Goal: Task Accomplishment & Management: Use online tool/utility

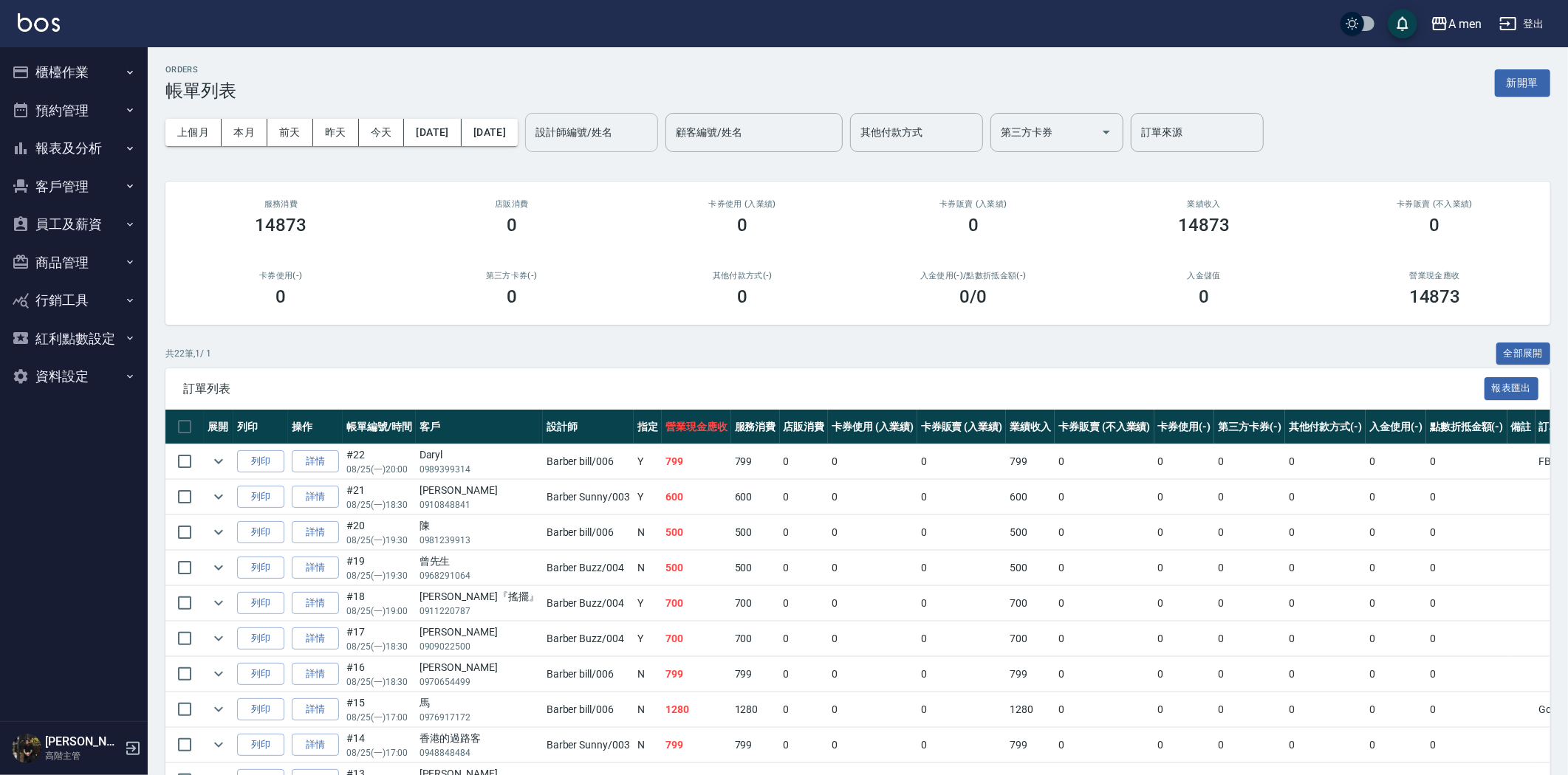
click at [652, 136] on input "設計師編號/姓名" at bounding box center [591, 132] width 119 height 26
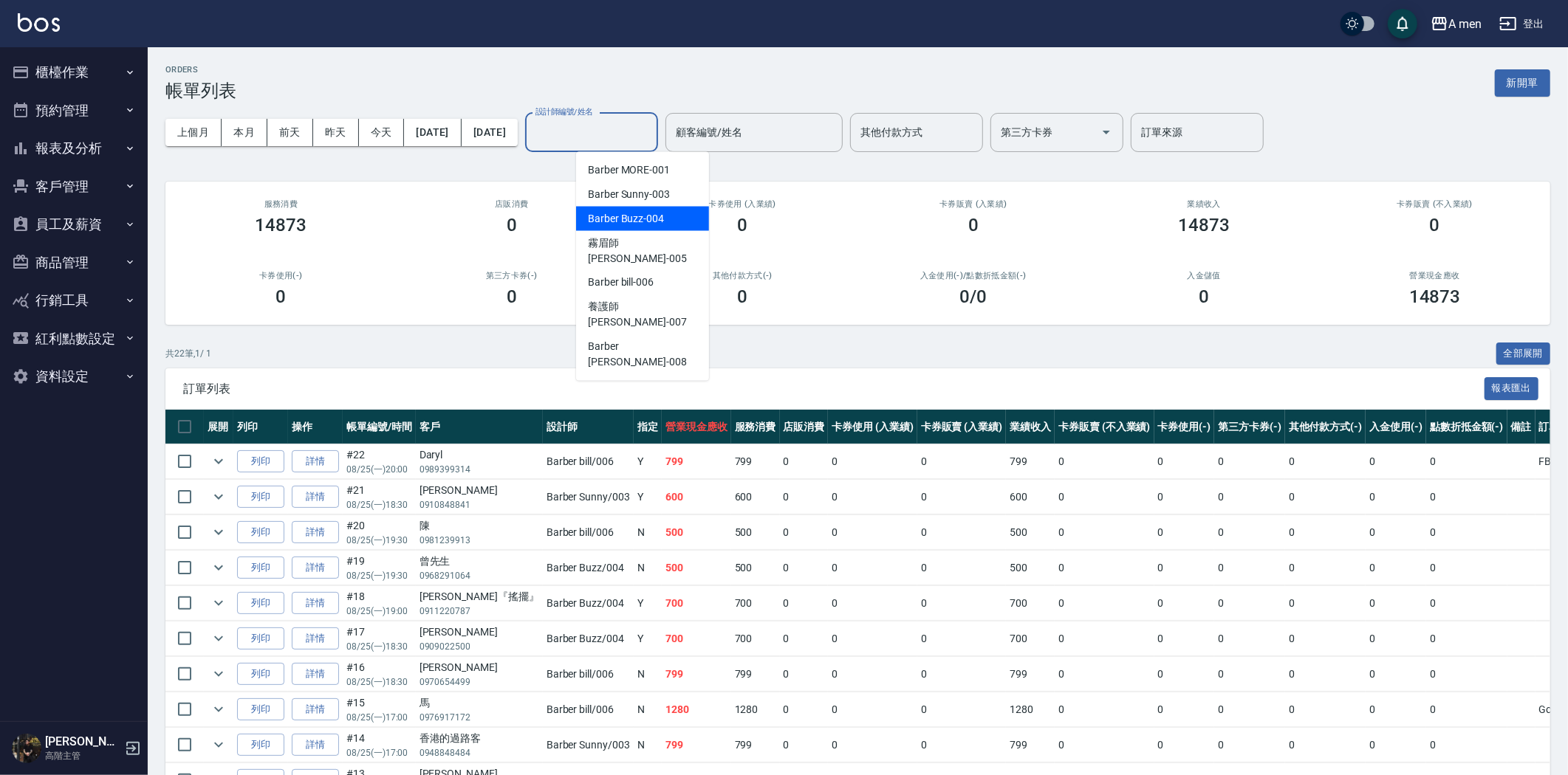
click at [646, 218] on span "Barber Buzz -004" at bounding box center [626, 218] width 76 height 16
type input "Barber Buzz-004"
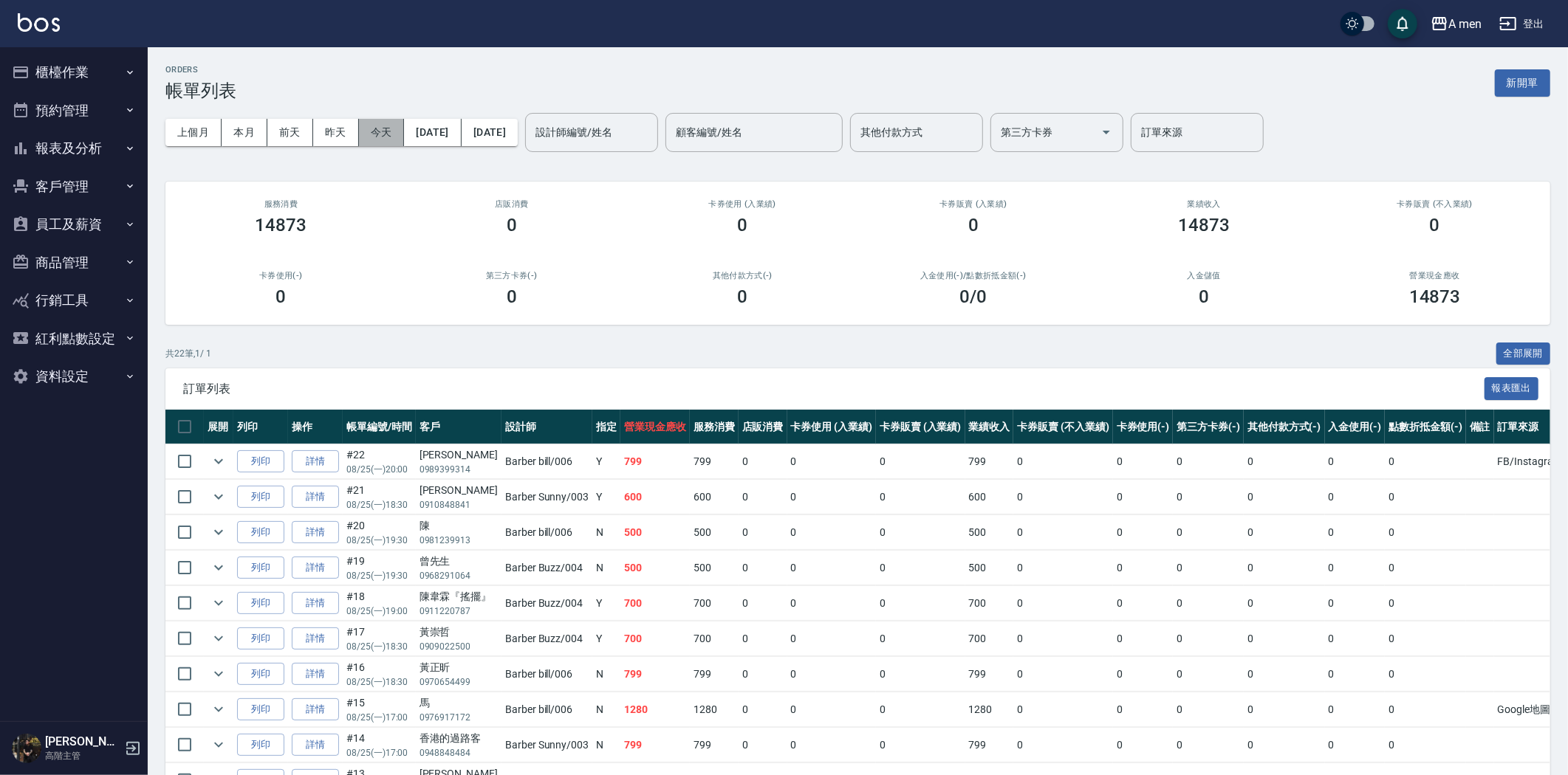
click at [387, 137] on button "今天" at bounding box center [381, 133] width 45 height 28
click at [75, 183] on button "客戶管理" at bounding box center [74, 187] width 136 height 39
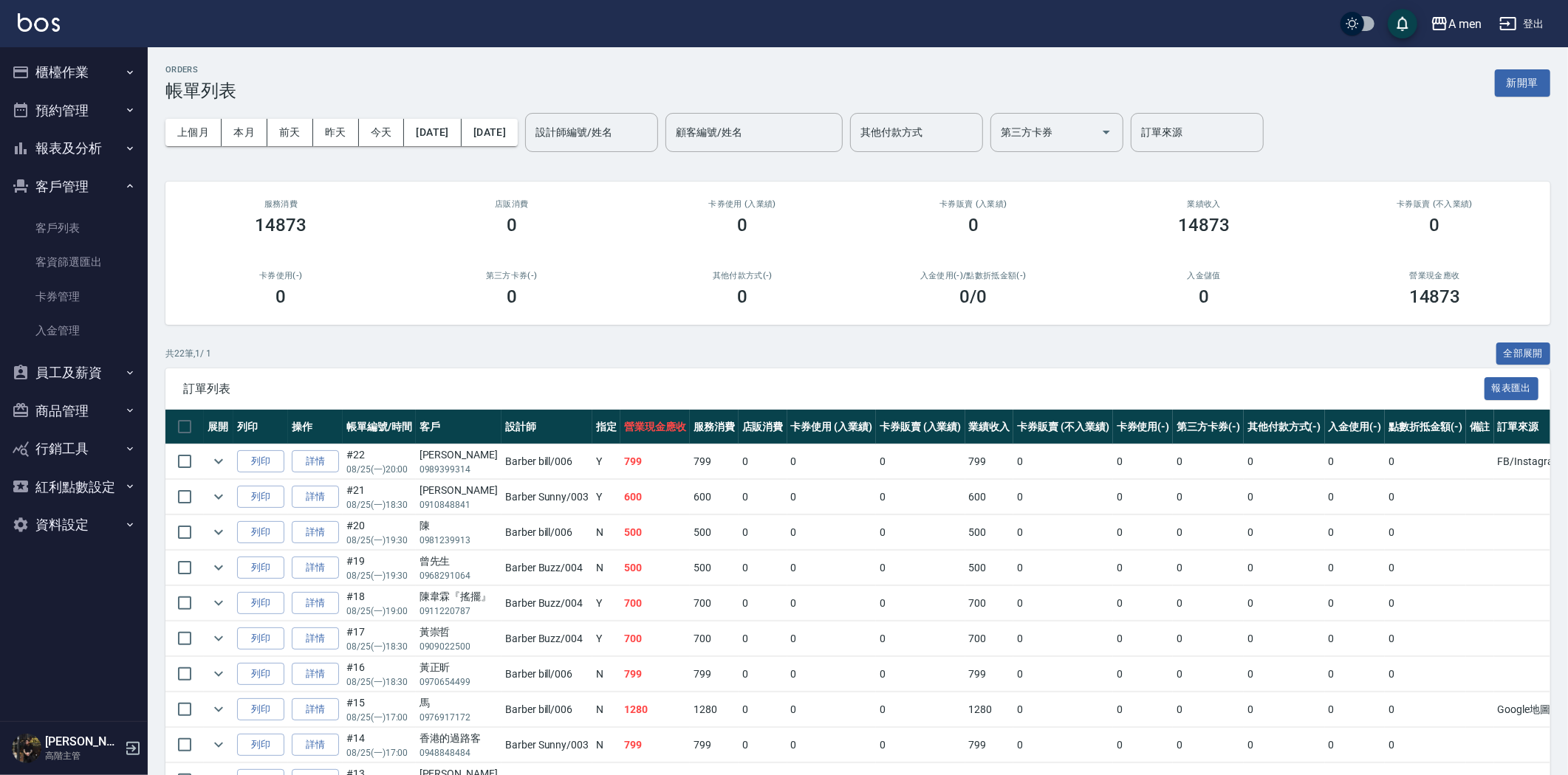
drag, startPoint x: 87, startPoint y: 176, endPoint x: 94, endPoint y: 143, distance: 33.7
click at [89, 165] on ul "櫃檯作業 打帳單 帳單列表 營業儀表板 現金收支登錄 高階收支登錄 材料自購登錄 每日結帳 排班表 現場電腦打卡 掃碼打卡 預約管理 預約管理 單日預約紀錄 …" at bounding box center [74, 298] width 136 height 503
click at [98, 68] on button "櫃檯作業" at bounding box center [74, 72] width 136 height 39
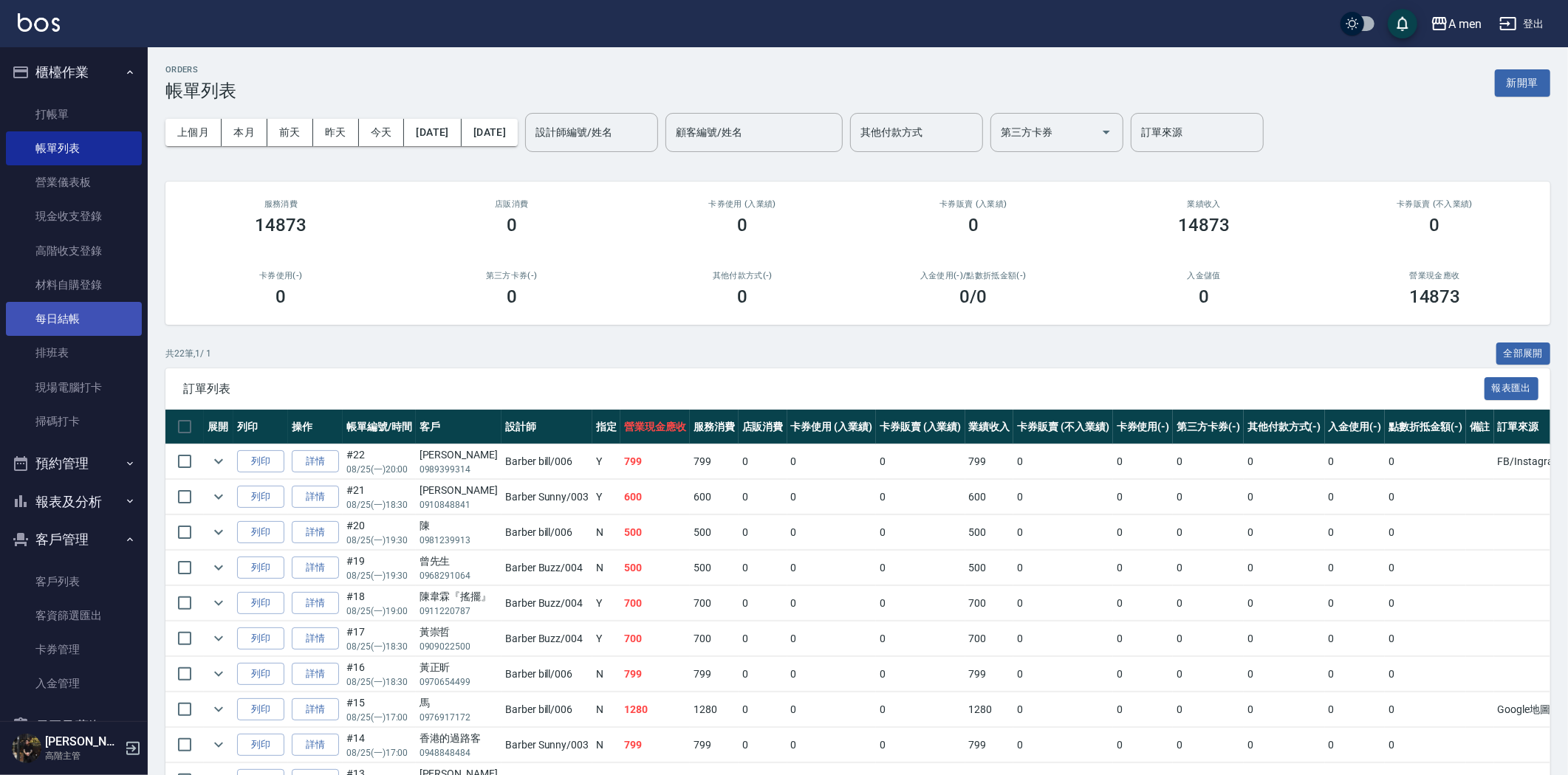
click at [86, 311] on link "每日結帳" at bounding box center [74, 319] width 136 height 34
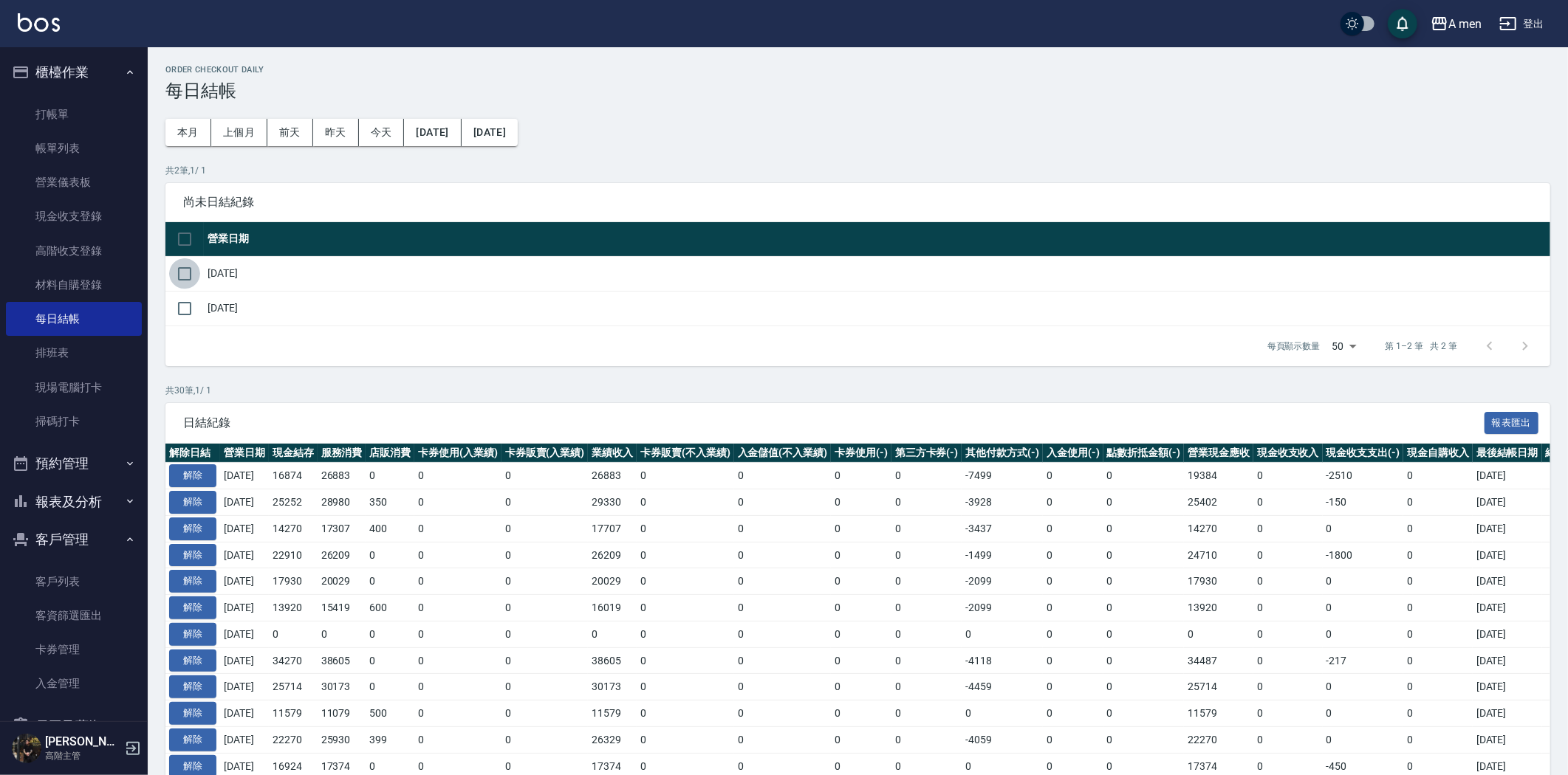
click at [179, 266] on input "checkbox" at bounding box center [185, 274] width 31 height 31
checkbox input "true"
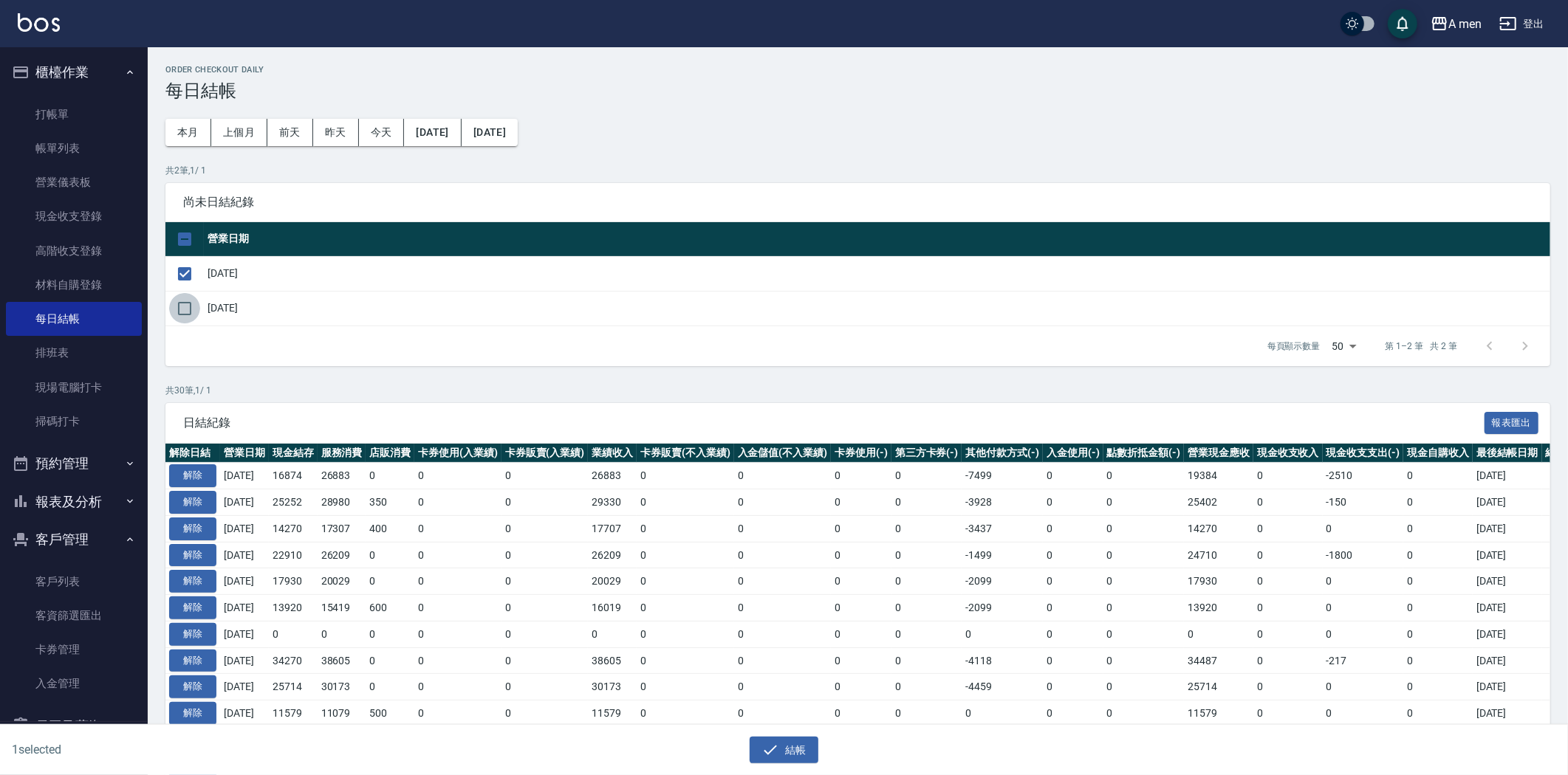
click at [187, 297] on input "checkbox" at bounding box center [185, 309] width 31 height 31
checkbox input "true"
click at [796, 744] on button "結帳" at bounding box center [784, 750] width 69 height 28
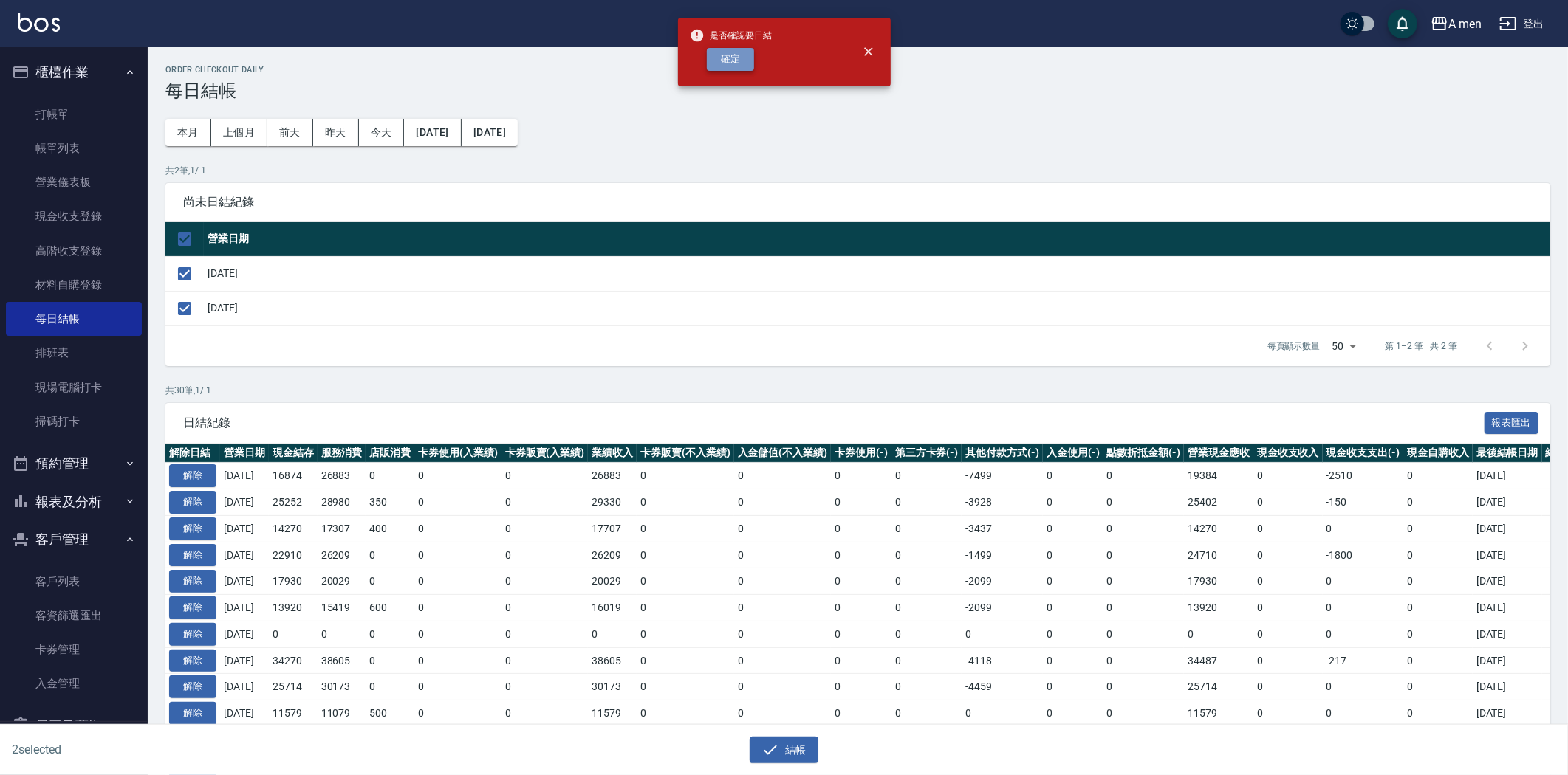
click at [737, 56] on button "確定" at bounding box center [730, 59] width 47 height 23
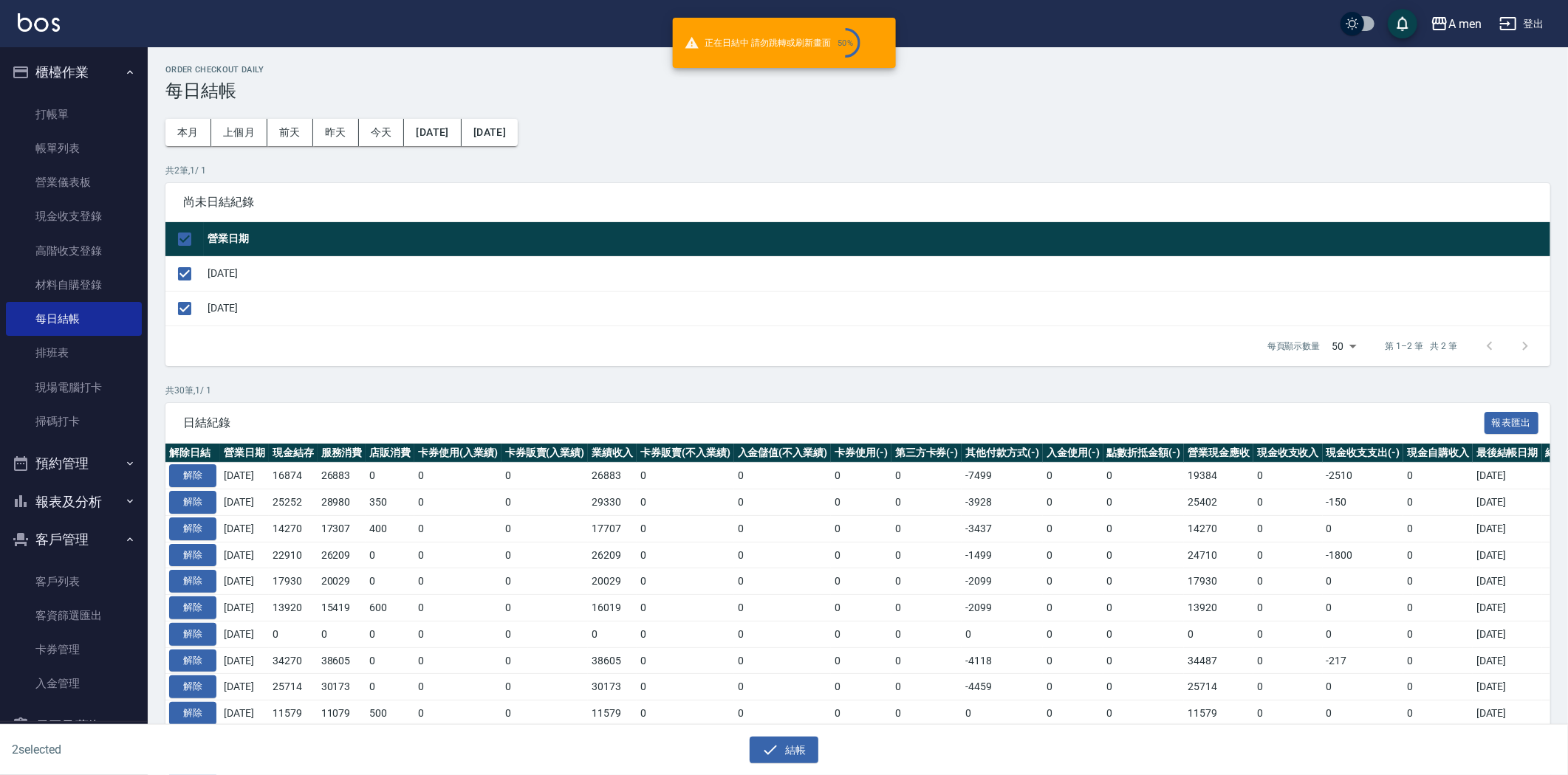
checkbox input "false"
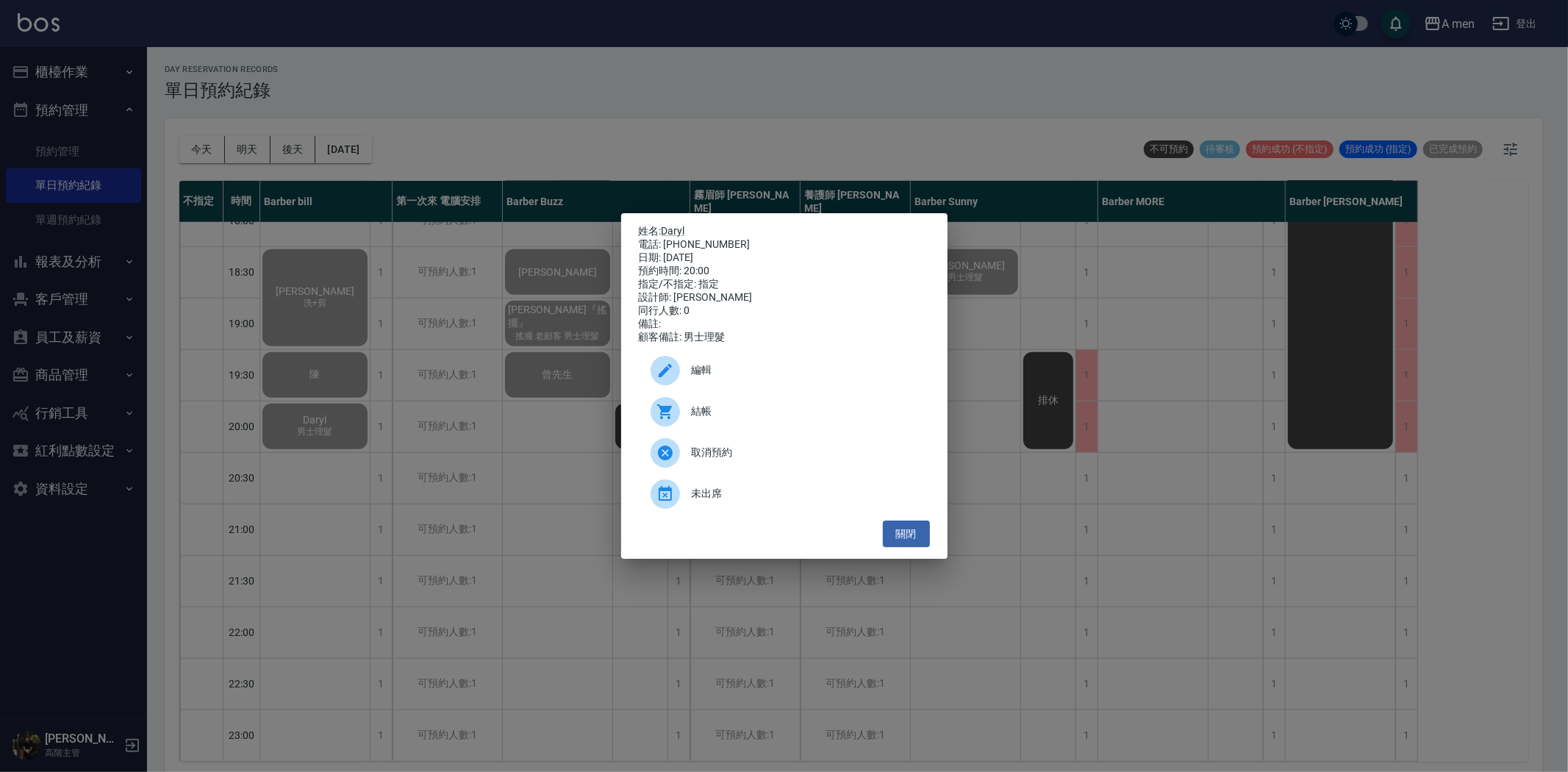
click at [910, 557] on div "姓名: Daryl 電話: 0989399314 日期: 2025/08/25 預約時間: 20:00 指定/不指定: 指定 設計師: Barber bill…" at bounding box center [784, 386] width 327 height 347
click at [913, 537] on button "關閉" at bounding box center [906, 534] width 47 height 27
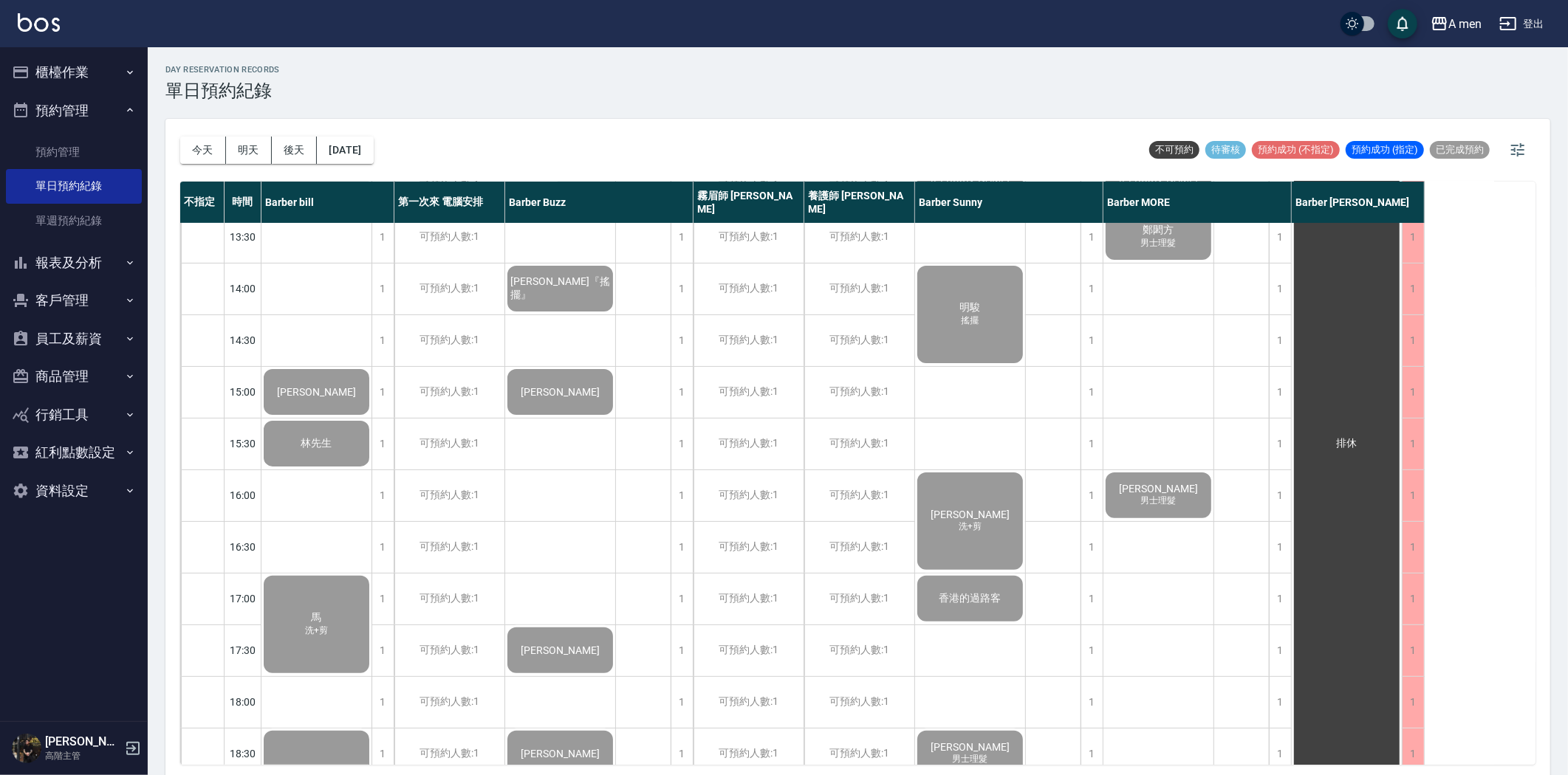
scroll to position [107, 0]
